Goal: Task Accomplishment & Management: Use online tool/utility

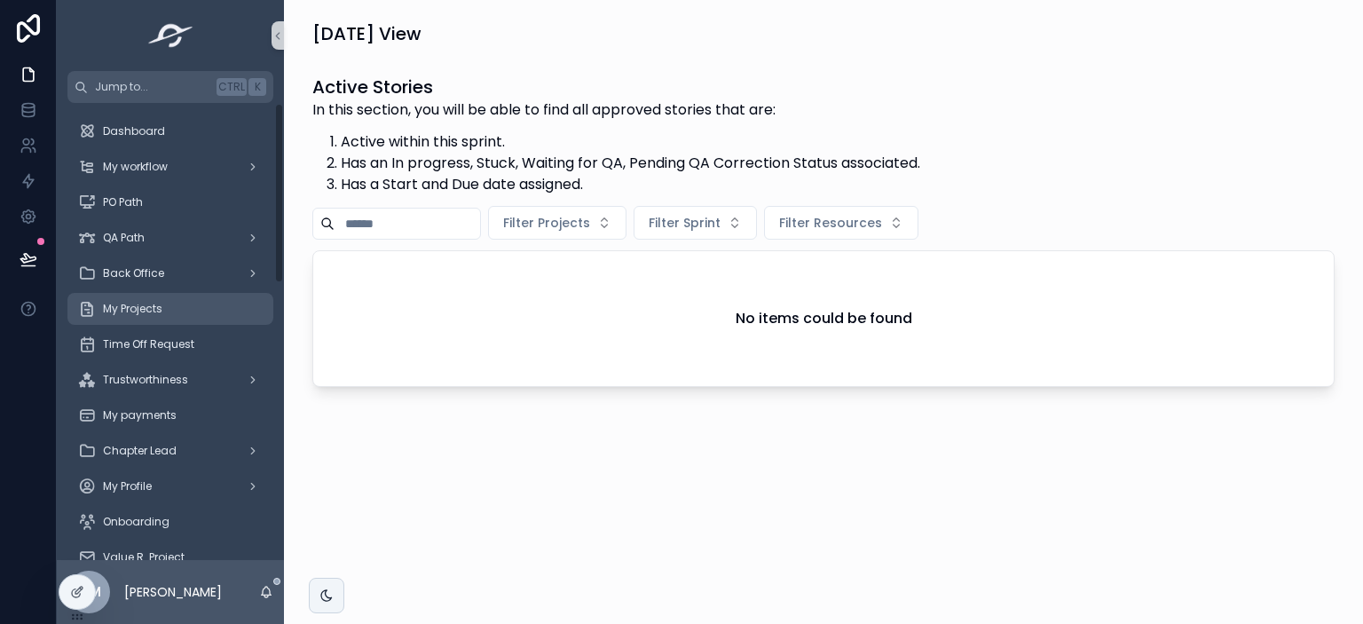
click at [145, 310] on span "My Projects" at bounding box center [132, 309] width 59 height 14
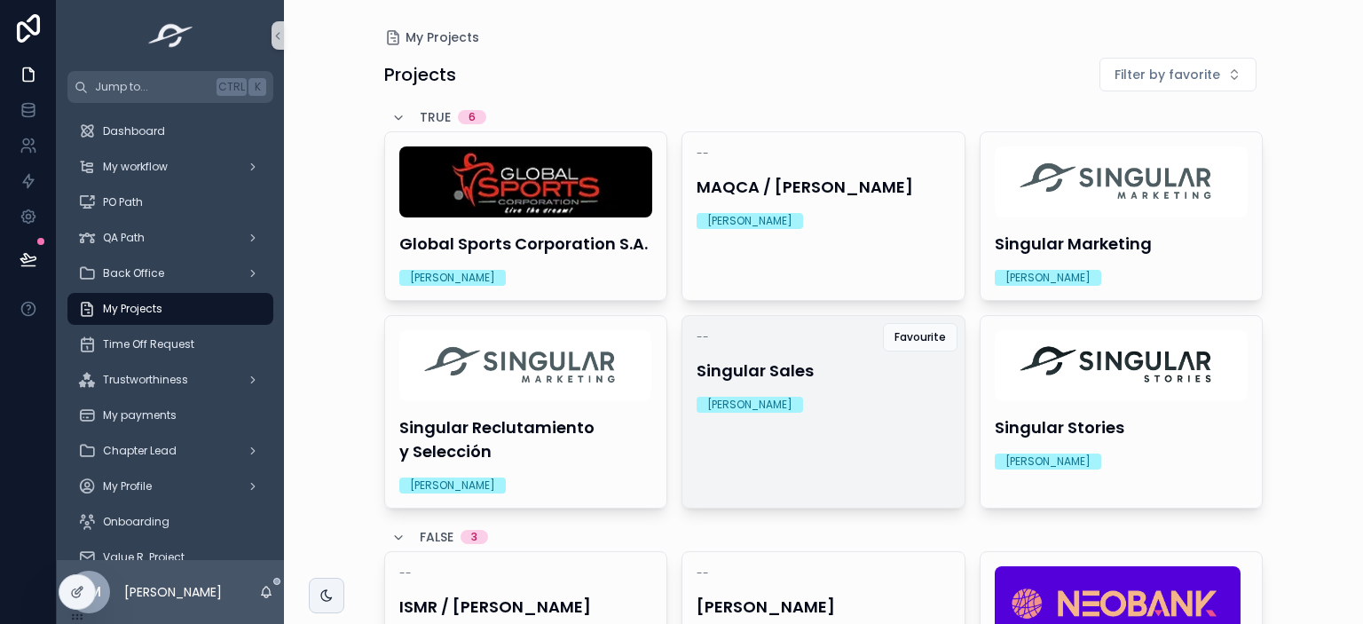
scroll to position [199, 0]
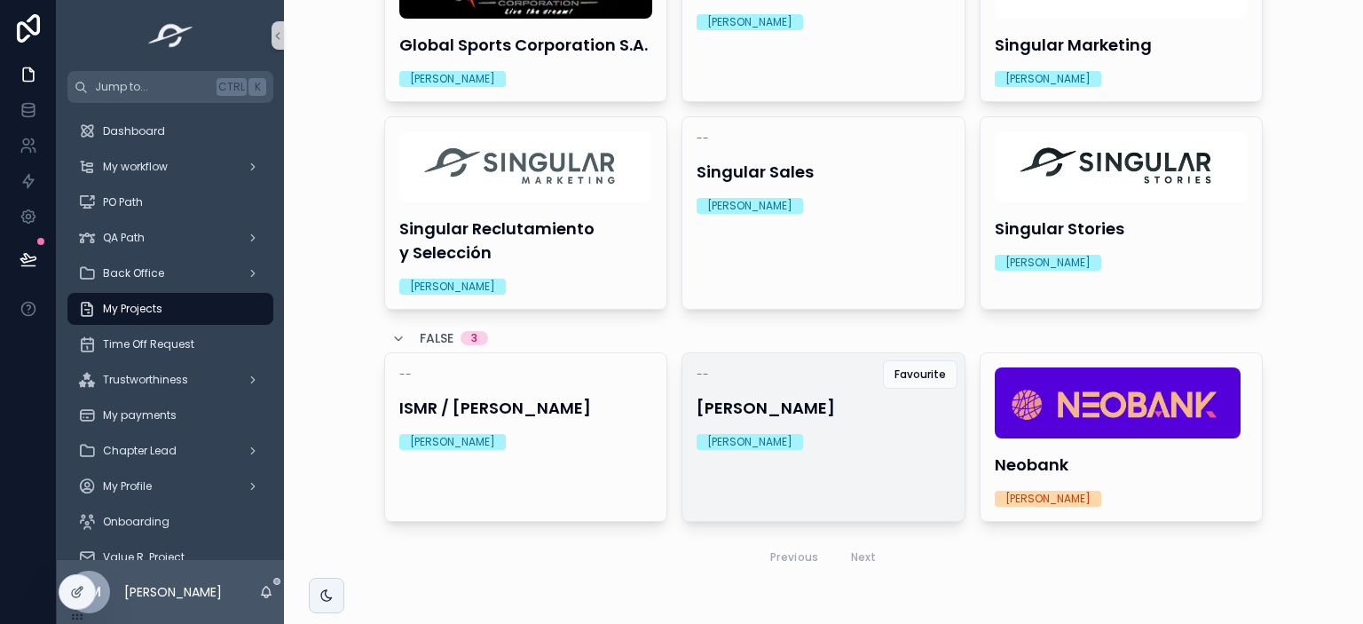
click at [813, 406] on h4 "[PERSON_NAME]" at bounding box center [824, 408] width 254 height 24
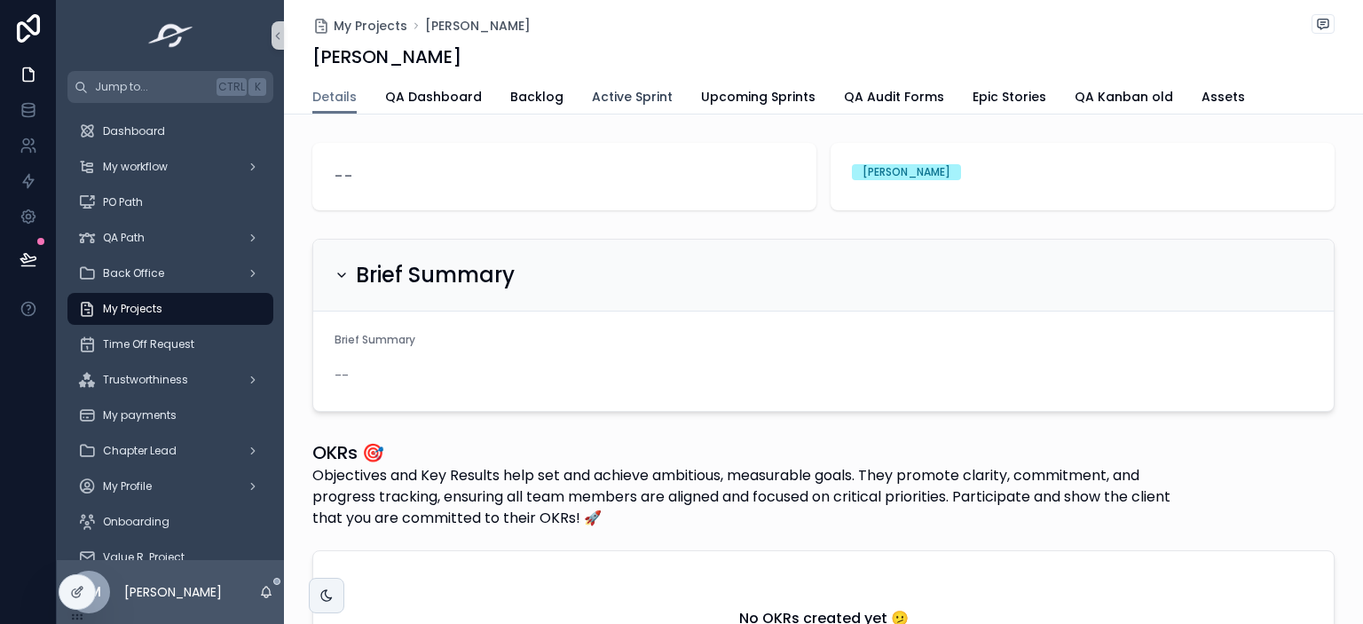
click at [600, 98] on span "Active Sprint" at bounding box center [632, 97] width 81 height 18
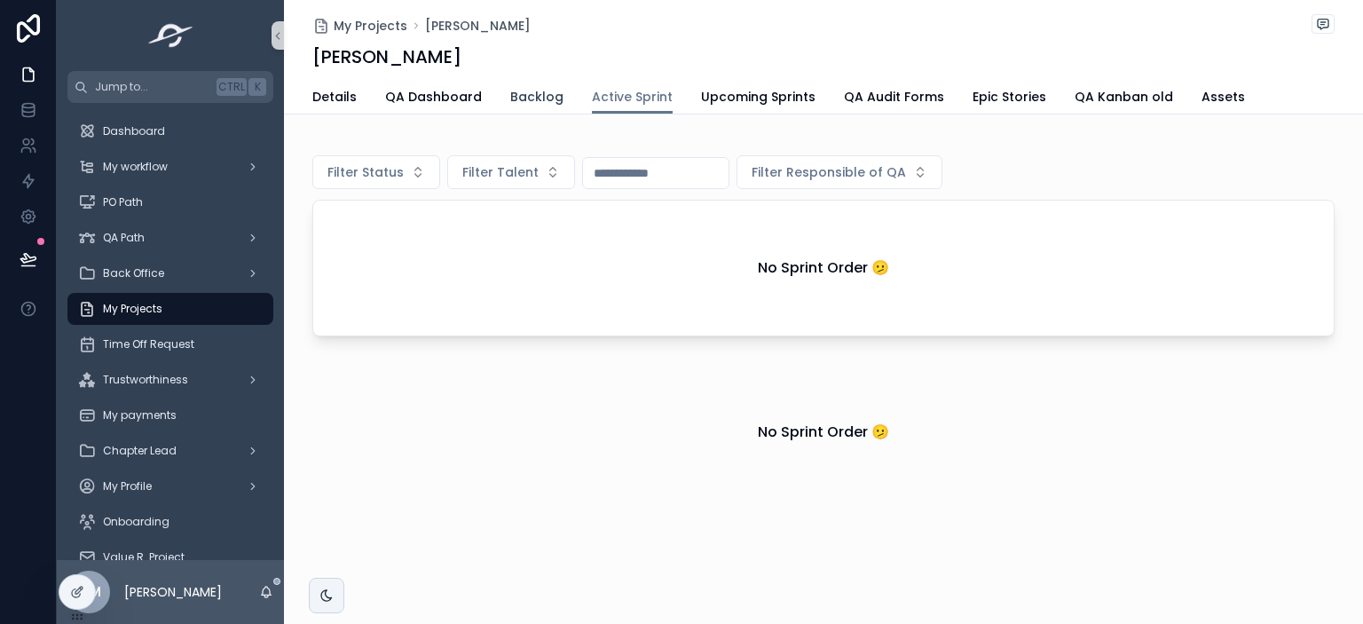
click at [521, 96] on span "Backlog" at bounding box center [536, 97] width 53 height 18
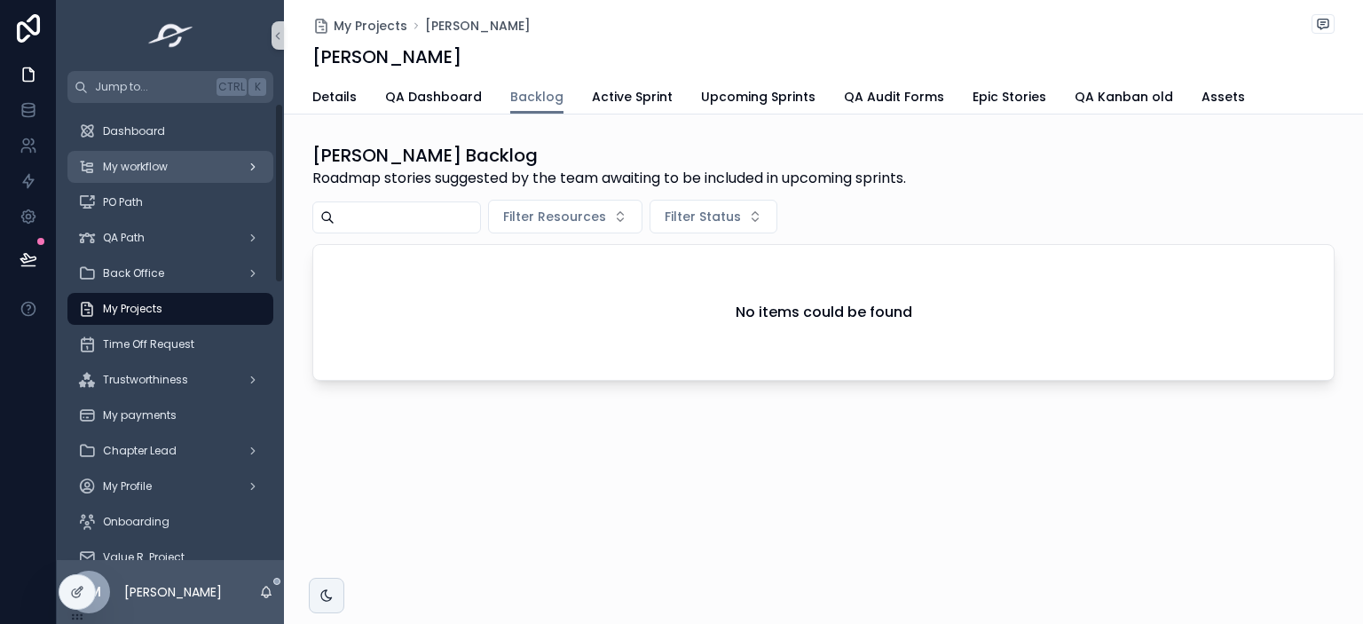
click at [267, 159] on link "My workflow" at bounding box center [170, 167] width 206 height 32
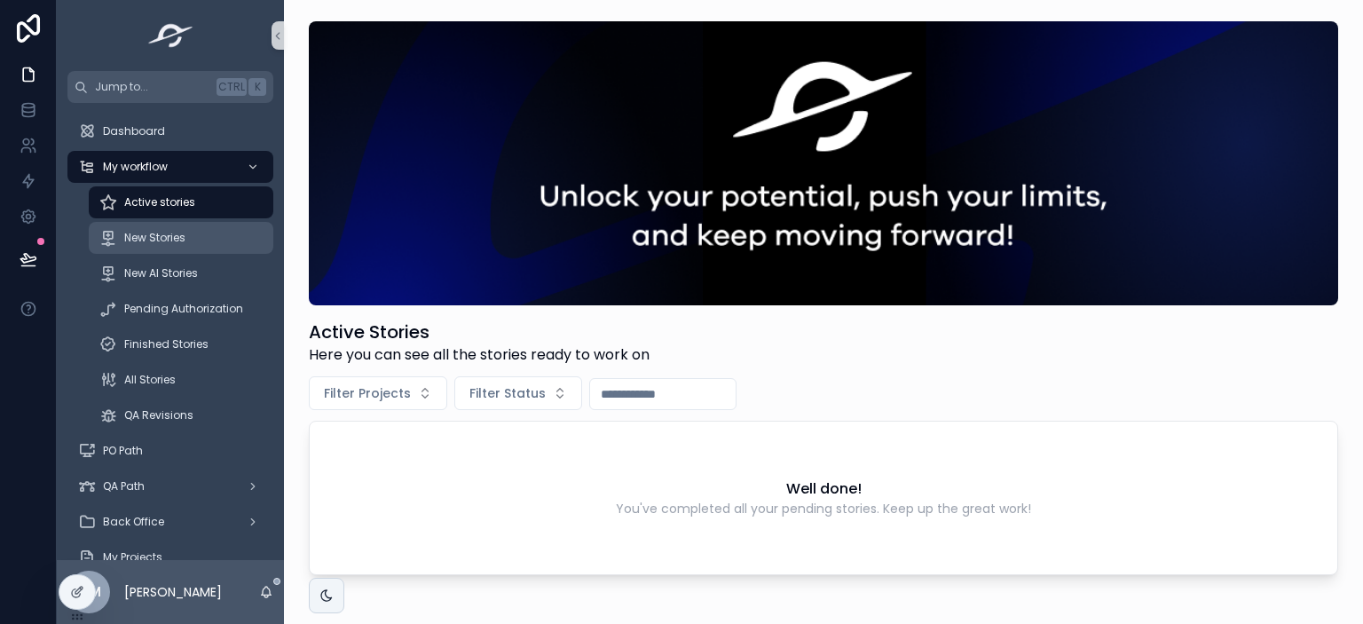
click at [206, 235] on div "New Stories" at bounding box center [180, 238] width 163 height 28
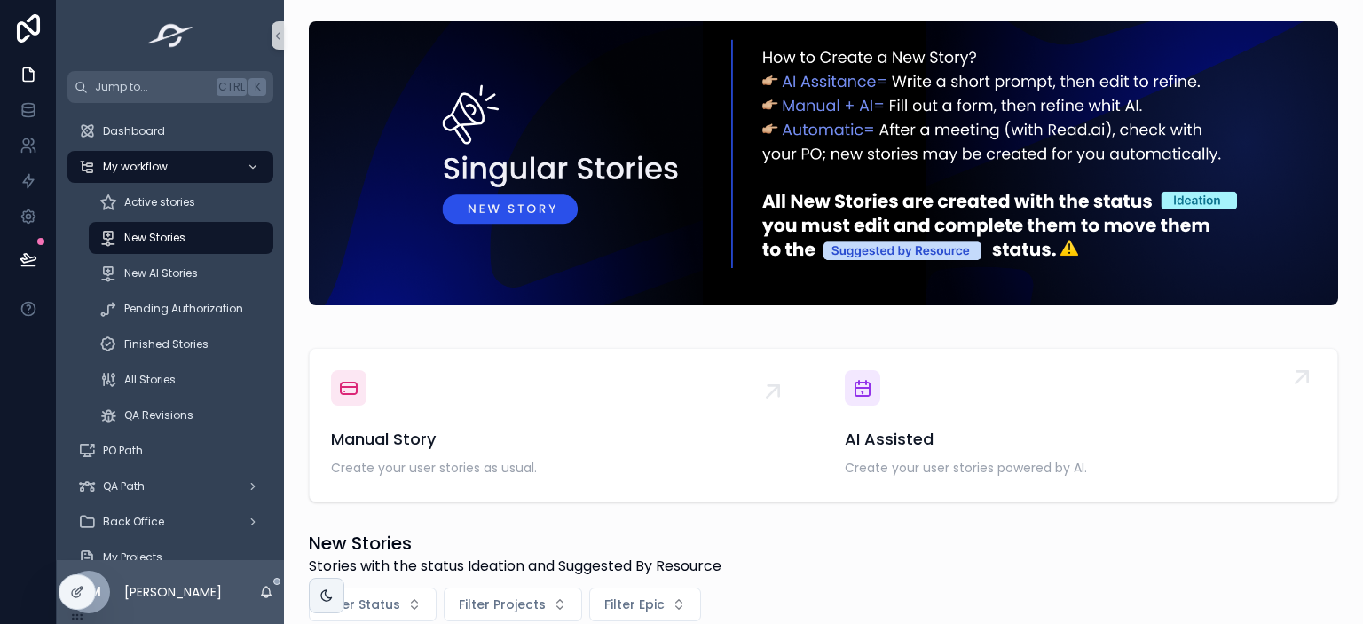
click at [966, 475] on span "Create your user stories powered by AI." at bounding box center [1080, 468] width 471 height 18
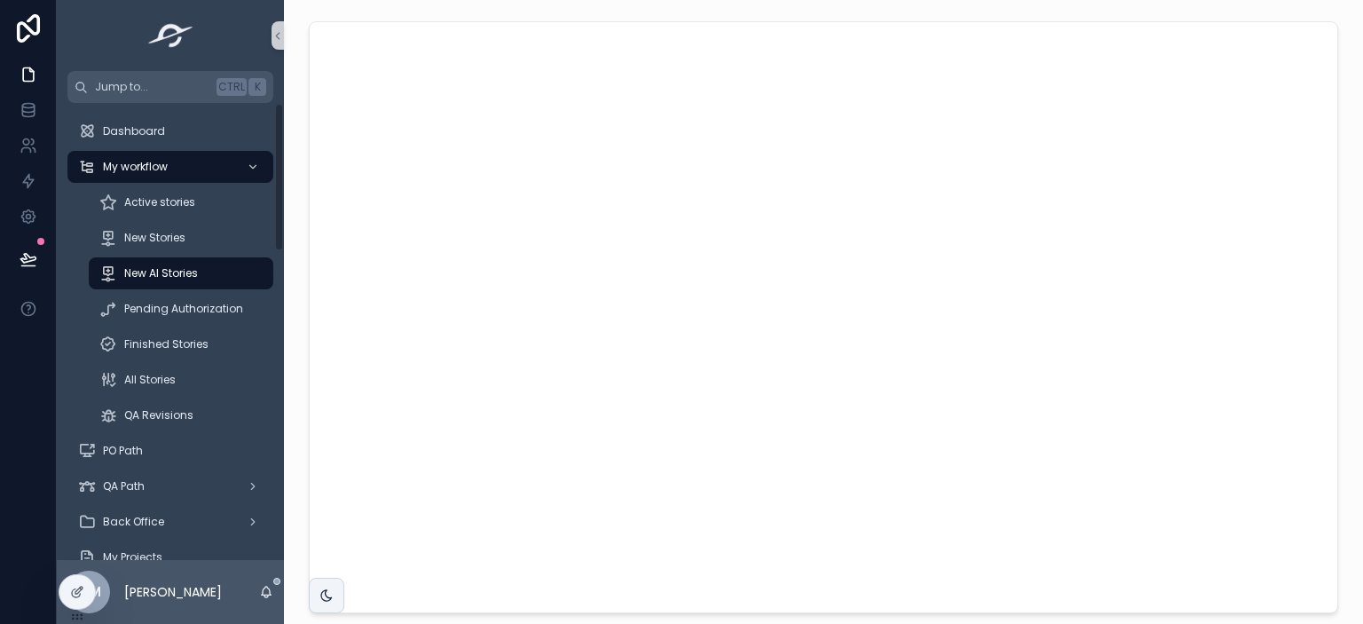
click at [182, 273] on span "New AI Stories" at bounding box center [161, 273] width 74 height 14
click at [199, 272] on div "New AI Stories" at bounding box center [180, 273] width 163 height 28
click at [184, 246] on div "New Stories" at bounding box center [180, 238] width 163 height 28
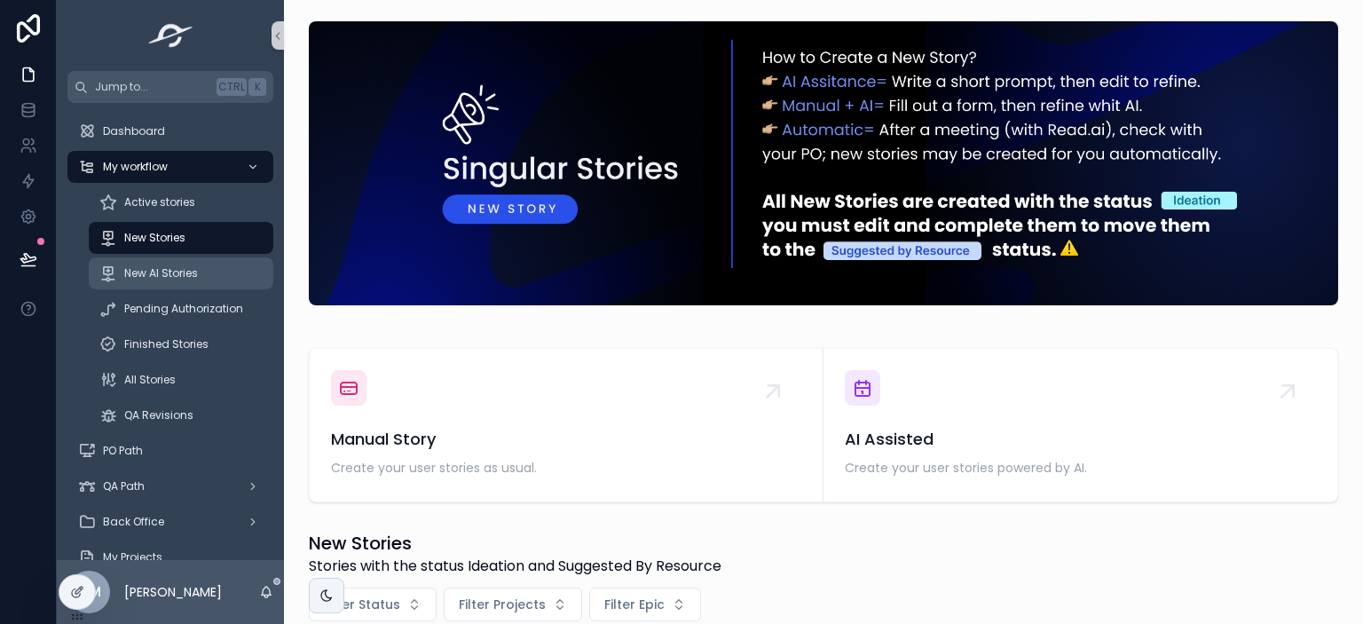
click at [188, 277] on span "New AI Stories" at bounding box center [161, 273] width 74 height 14
